Goal: Task Accomplishment & Management: Manage account settings

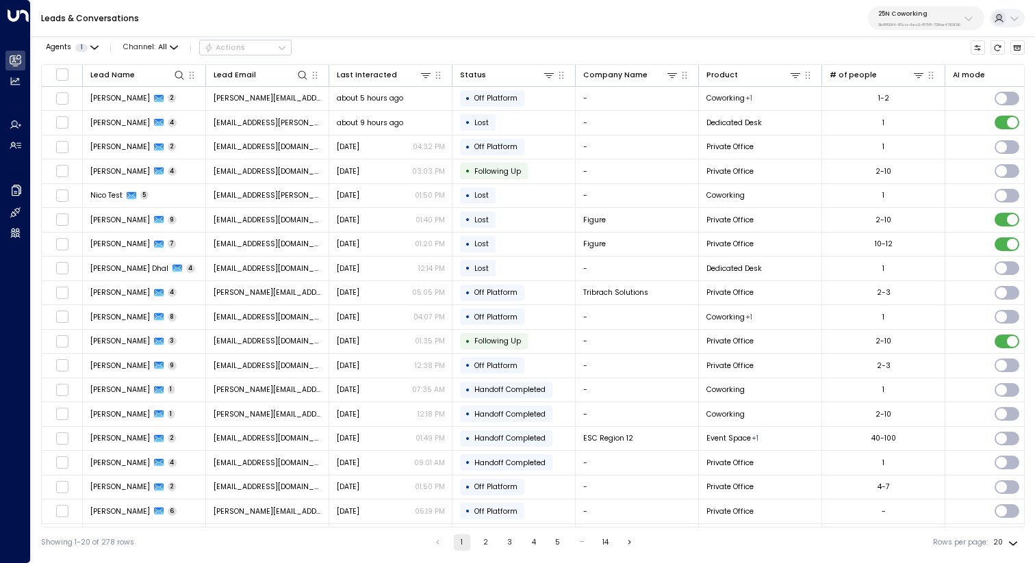
click at [905, 22] on p "3b9800f4-81ca-4ec0-8758-72fbe4763f36" at bounding box center [919, 24] width 82 height 5
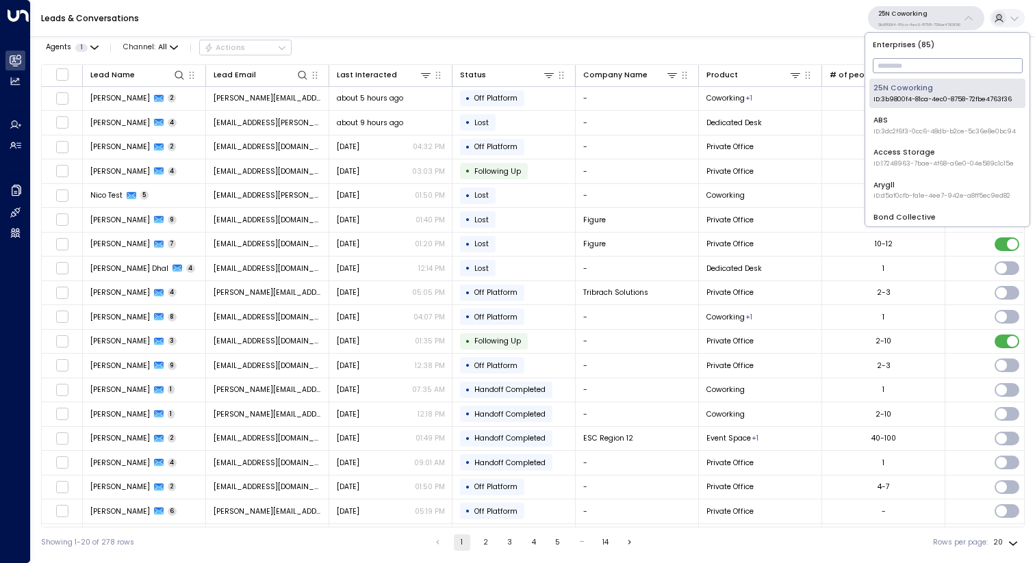
click at [900, 58] on input "text" at bounding box center [948, 66] width 150 height 22
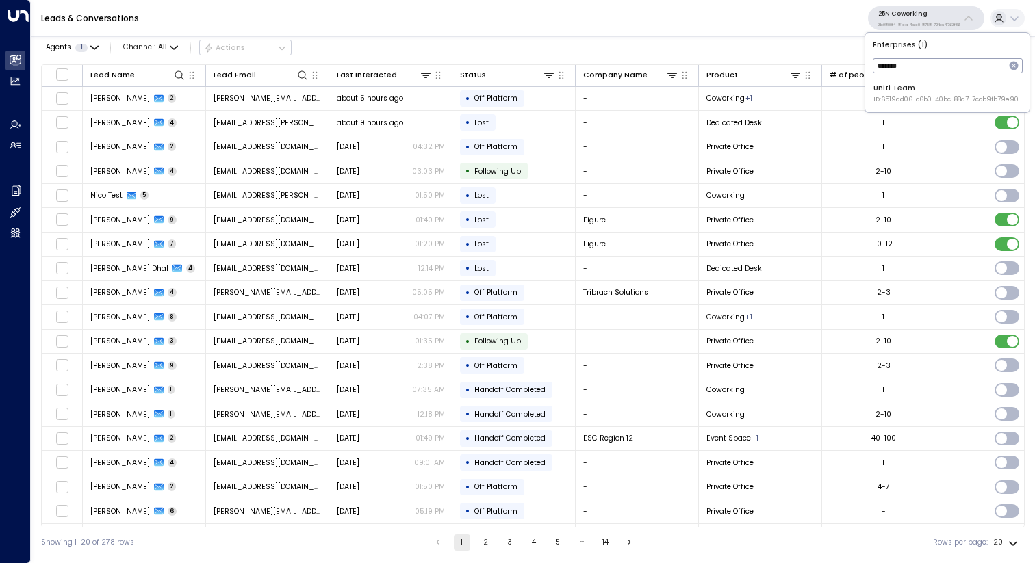
type input "*******"
click at [915, 81] on li "Uniti Team ID: 6519ad06-c6b0-40bc-88d7-7ccb9fb79e90" at bounding box center [947, 93] width 156 height 29
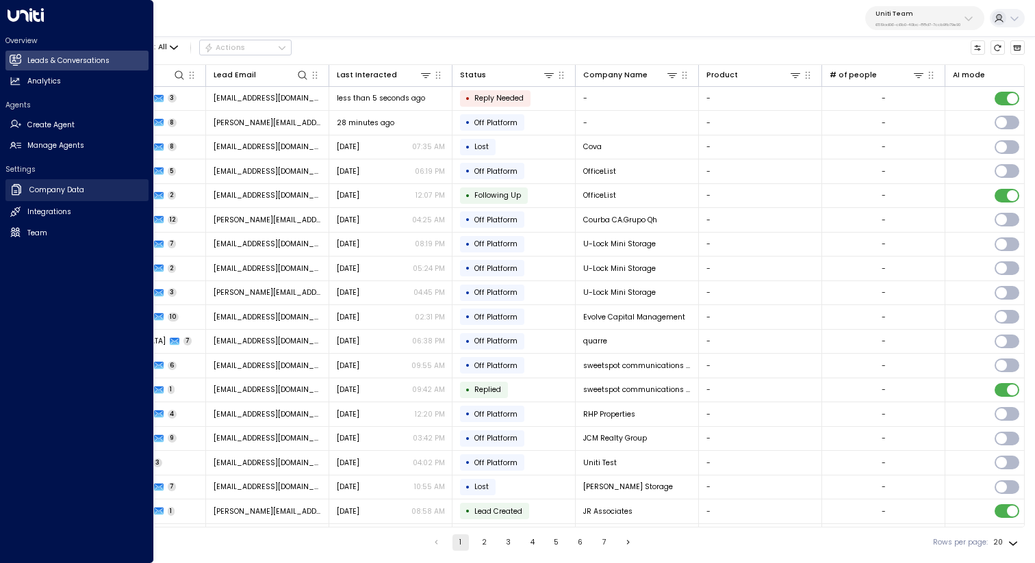
click at [73, 185] on h2 "Company Data" at bounding box center [56, 190] width 55 height 11
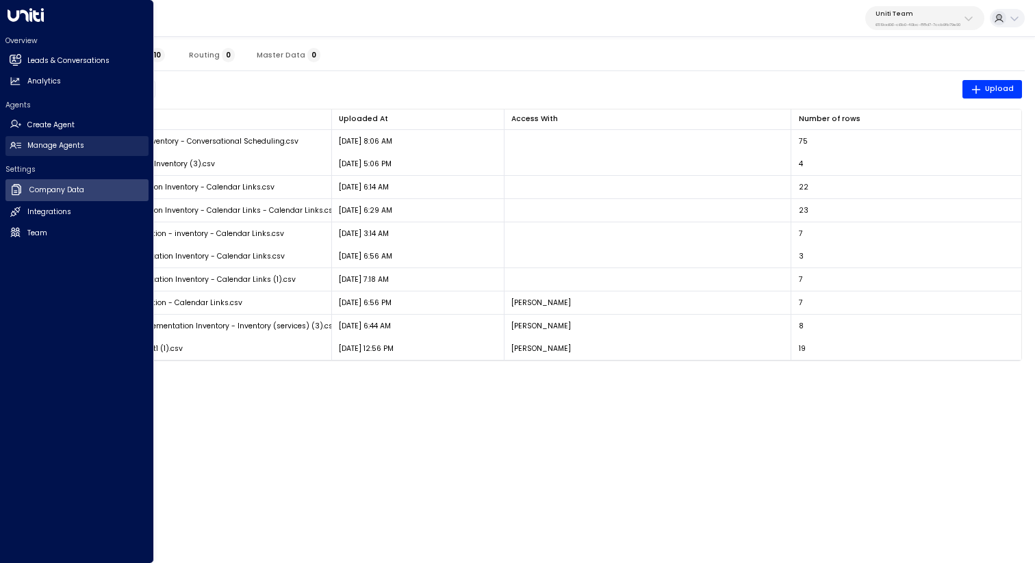
click at [31, 149] on h2 "Manage Agents" at bounding box center [55, 145] width 57 height 11
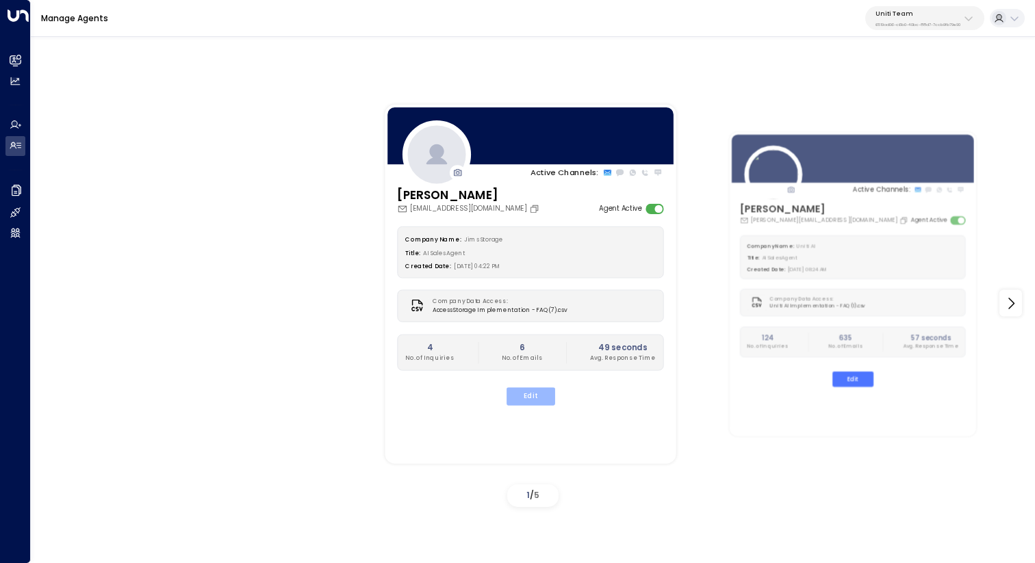
click at [541, 390] on button "Edit" at bounding box center [530, 397] width 49 height 18
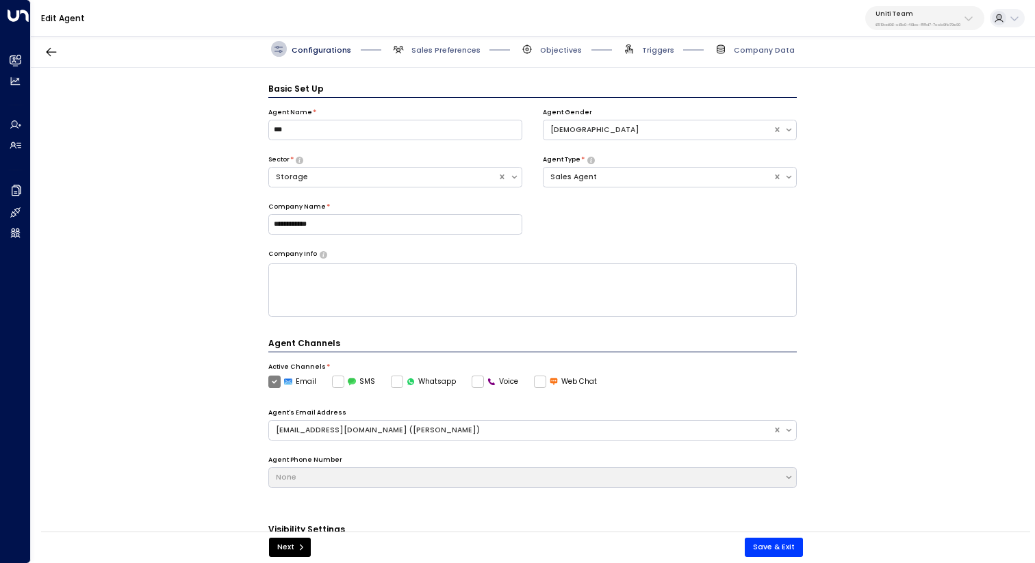
scroll to position [15, 0]
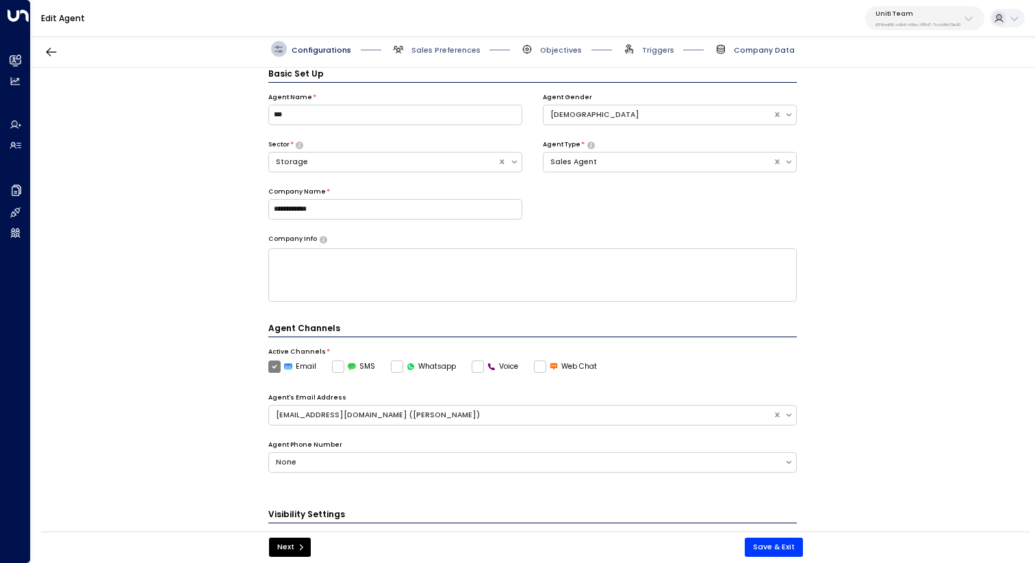
click at [764, 51] on span "Company Data" at bounding box center [764, 50] width 61 height 10
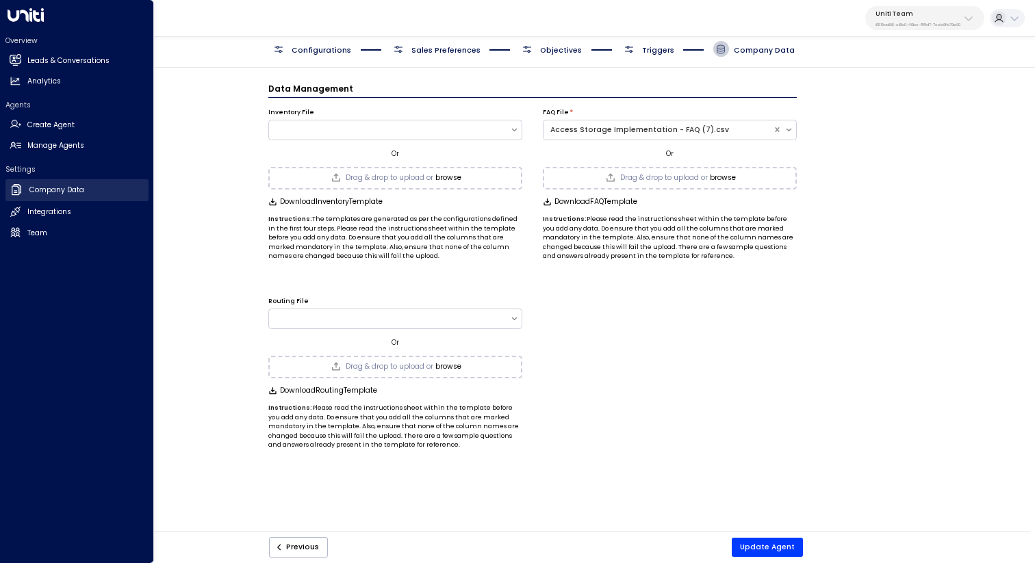
click at [68, 192] on h2 "Company Data" at bounding box center [56, 190] width 55 height 11
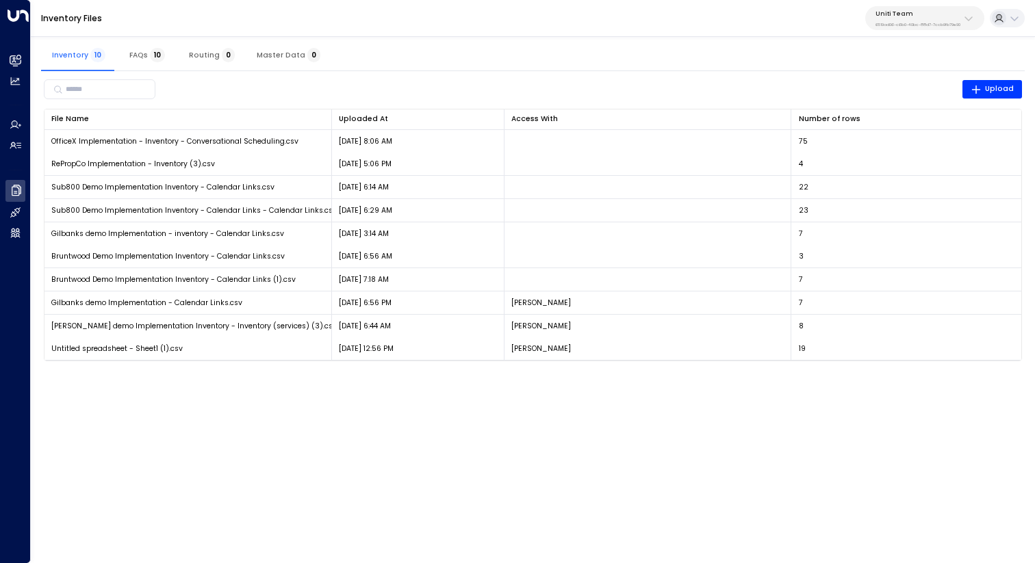
click at [145, 51] on span "FAQs 10" at bounding box center [147, 55] width 36 height 9
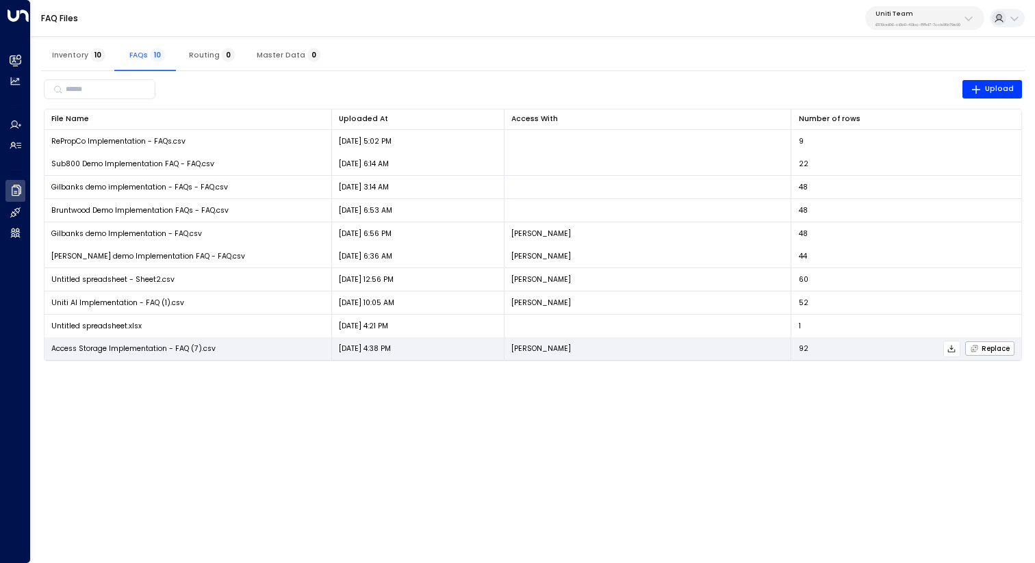
click at [956, 350] on icon at bounding box center [951, 349] width 10 height 10
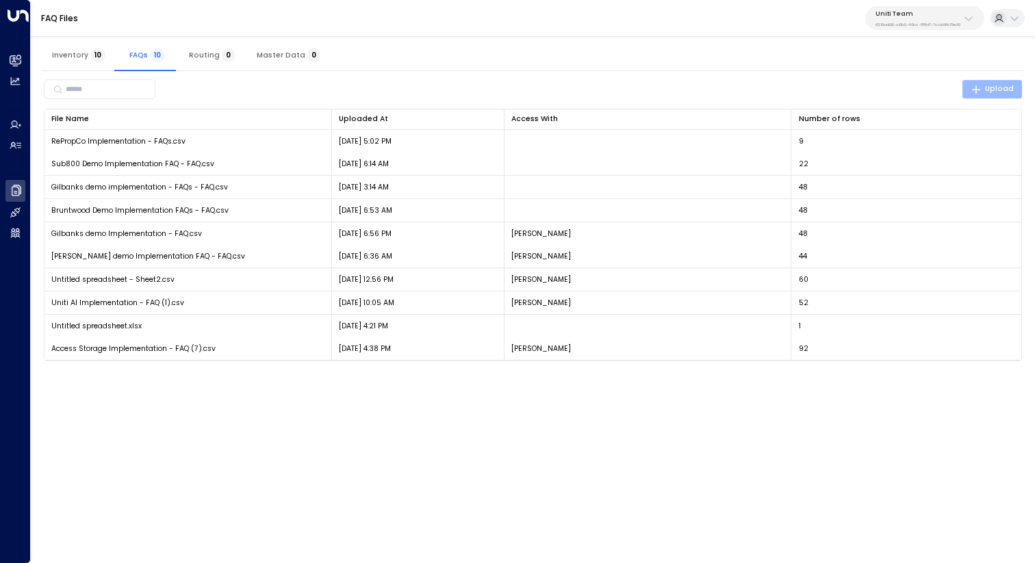
click at [997, 83] on span "Upload" at bounding box center [992, 89] width 44 height 12
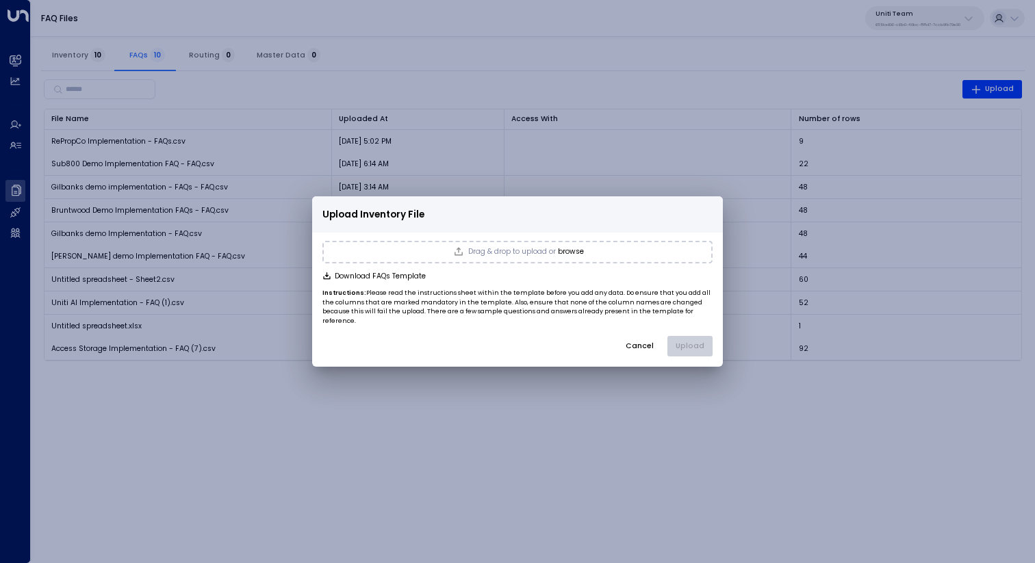
click at [584, 256] on button "browse" at bounding box center [571, 252] width 26 height 8
click at [709, 338] on button "Upload" at bounding box center [689, 346] width 45 height 21
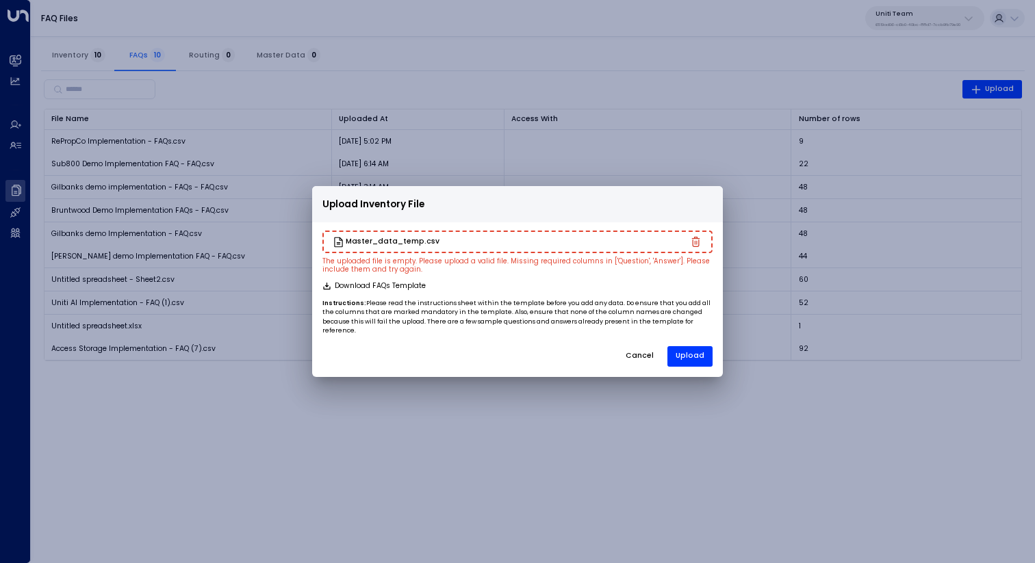
click at [650, 350] on button "Cancel" at bounding box center [640, 356] width 46 height 21
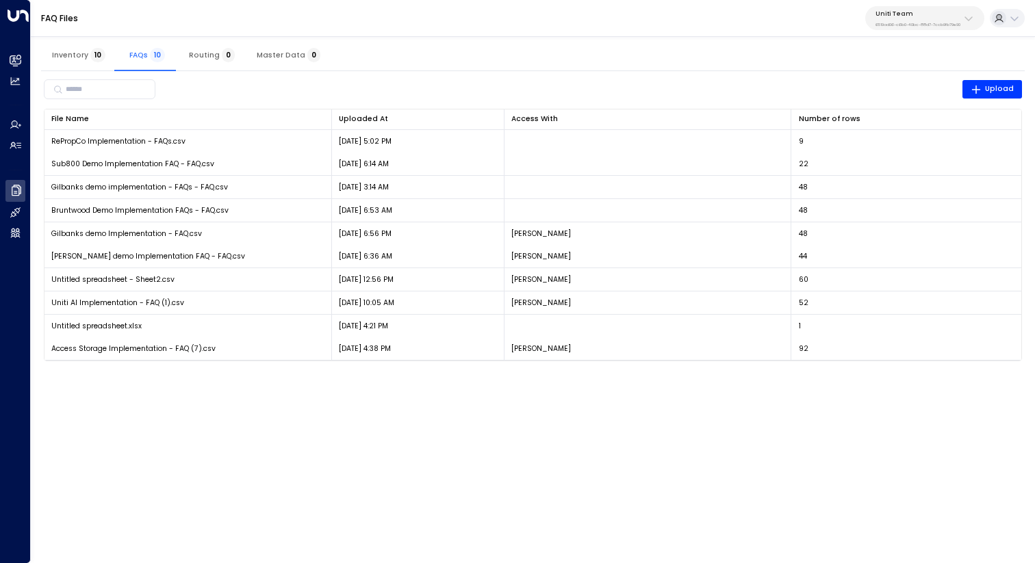
click at [620, 374] on html "Overview Leads & Conversations Leads & Conversations Analytics Analytics Agents…" at bounding box center [517, 187] width 1035 height 374
